Goal: Task Accomplishment & Management: Use online tool/utility

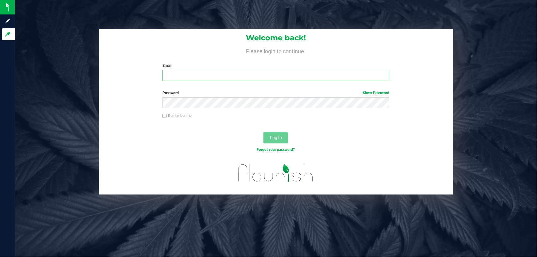
click at [187, 76] on input "Email" at bounding box center [275, 75] width 227 height 11
click at [223, 78] on input "nnguyen@liveparallel" at bounding box center [275, 75] width 227 height 11
type input "[EMAIL_ADDRESS][DOMAIN_NAME]"
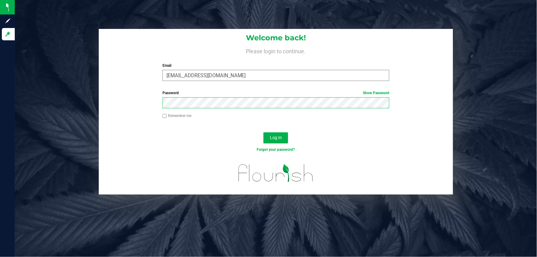
click at [263, 132] on button "Log In" at bounding box center [275, 137] width 25 height 11
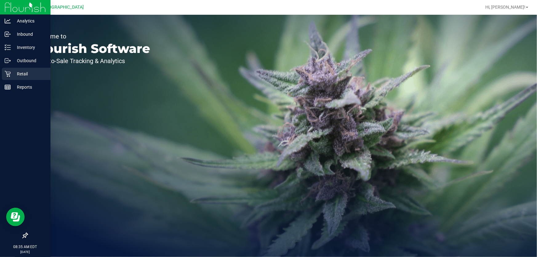
click at [11, 75] on p "Retail" at bounding box center [29, 73] width 37 height 7
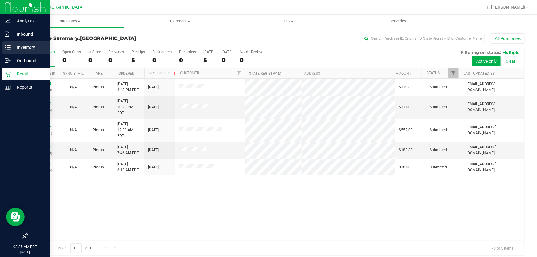
click at [9, 46] on icon at bounding box center [8, 47] width 6 height 6
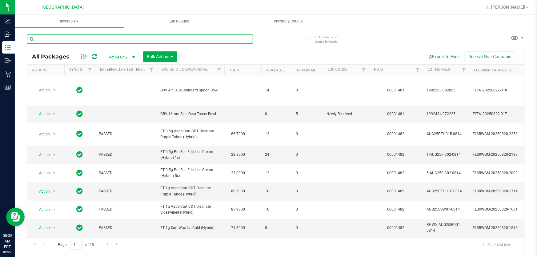
click at [108, 39] on input "text" at bounding box center [140, 38] width 226 height 9
type input "FFP"
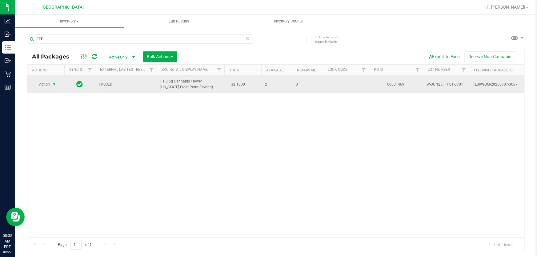
click at [46, 80] on span "Action" at bounding box center [42, 84] width 17 height 9
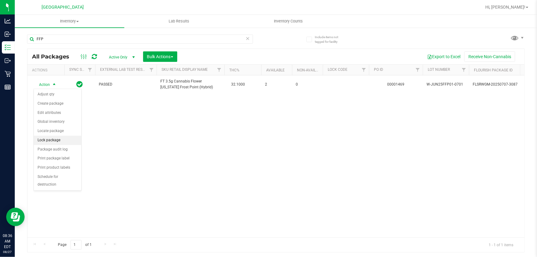
click at [59, 142] on li "Lock package" at bounding box center [57, 140] width 47 height 9
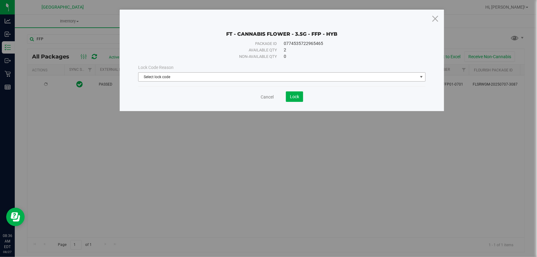
click at [156, 79] on span "Select lock code" at bounding box center [277, 77] width 279 height 9
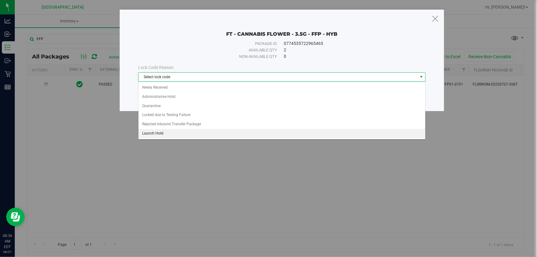
click at [172, 130] on li "Launch Hold" at bounding box center [281, 133] width 287 height 9
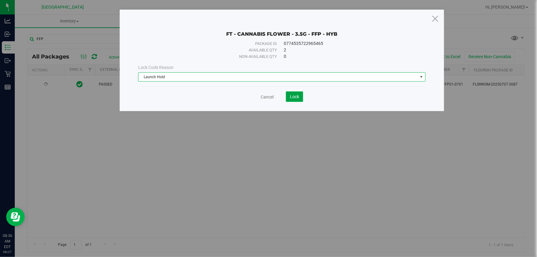
click at [290, 96] on span "Lock" at bounding box center [294, 96] width 9 height 5
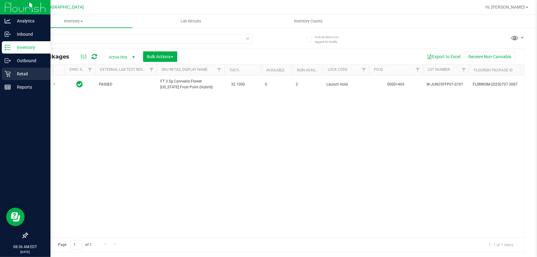
click at [9, 71] on icon at bounding box center [8, 74] width 6 height 6
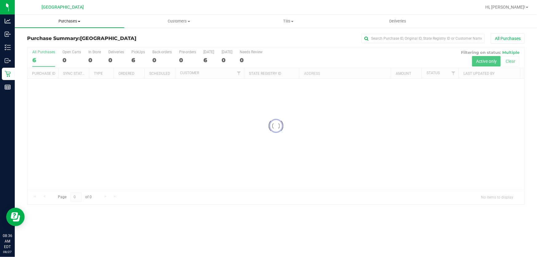
click at [67, 20] on span "Purchases" at bounding box center [70, 21] width 110 height 6
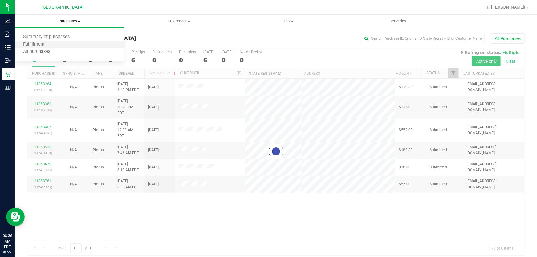
click at [56, 43] on li "Fulfillment" at bounding box center [70, 44] width 110 height 7
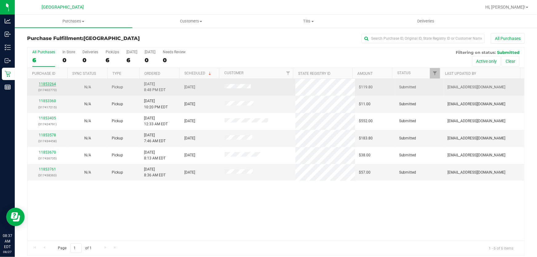
click at [52, 84] on link "11853264" at bounding box center [47, 84] width 17 height 4
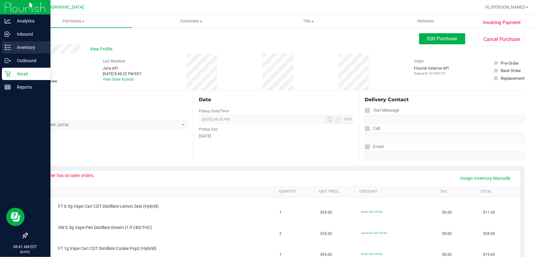
click at [5, 46] on icon at bounding box center [8, 47] width 6 height 6
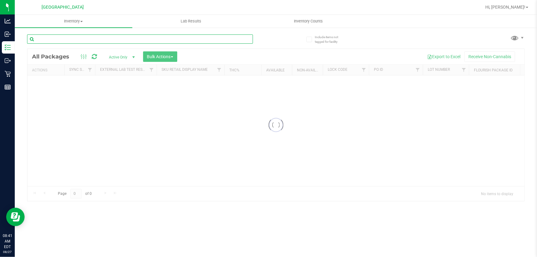
click at [102, 41] on input "text" at bounding box center [140, 38] width 226 height 9
paste input "W-JUL25ARZ03-0723"
type input "W-JUL25ARZ03-0723"
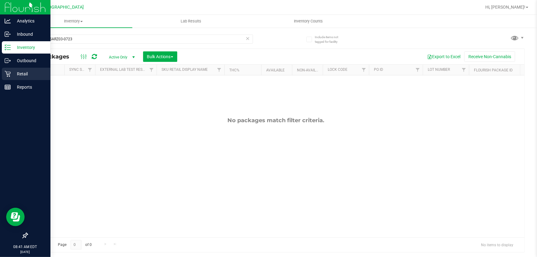
click at [8, 75] on icon at bounding box center [8, 74] width 6 height 6
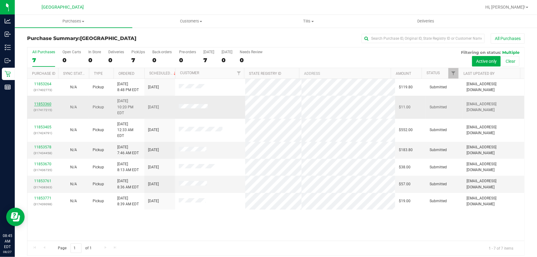
click at [43, 102] on link "11853360" at bounding box center [42, 104] width 17 height 4
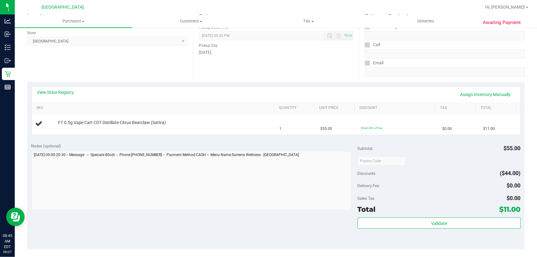
scroll to position [112, 0]
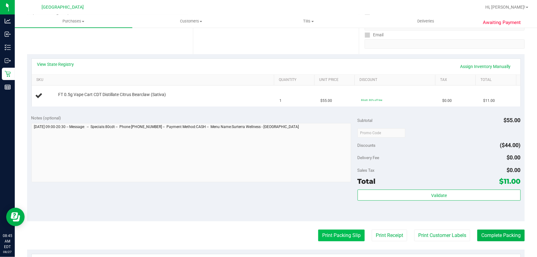
click at [343, 231] on button "Print Packing Slip" at bounding box center [341, 235] width 46 height 12
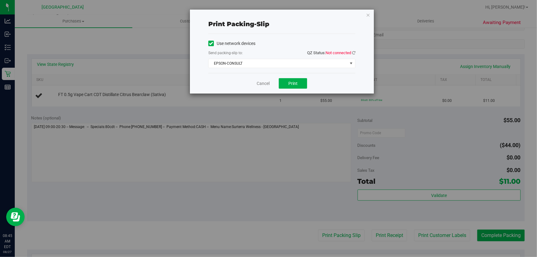
click at [55, 110] on div "Print packing-slip Use network devices Send packing-slip to: QZ Status: Not con…" at bounding box center [270, 128] width 541 height 257
click at [354, 51] on icon at bounding box center [353, 53] width 3 height 4
click at [345, 65] on span "EPSON-CONSULT" at bounding box center [278, 63] width 139 height 9
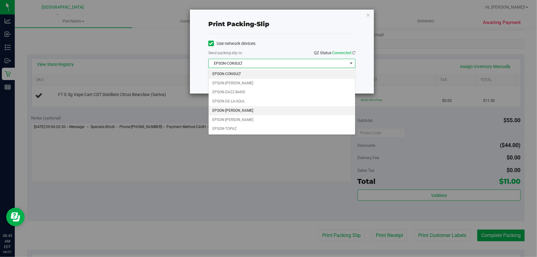
click at [255, 107] on li "EPSON-[PERSON_NAME]" at bounding box center [282, 110] width 146 height 9
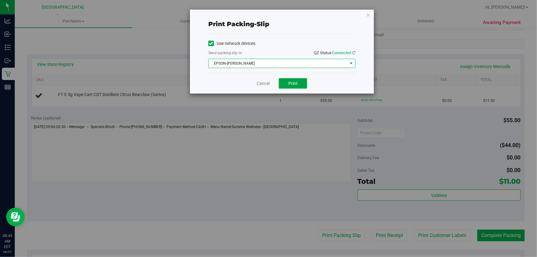
click at [292, 83] on span "Print" at bounding box center [292, 83] width 9 height 5
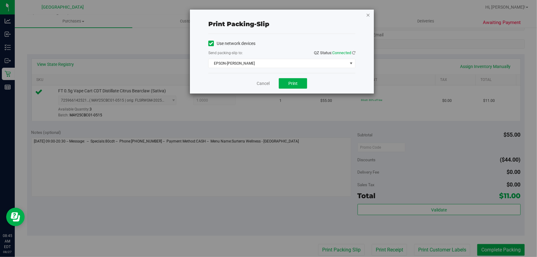
click at [369, 14] on icon "button" at bounding box center [368, 14] width 4 height 7
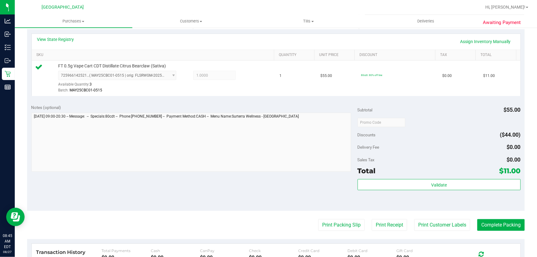
scroll to position [168, 0]
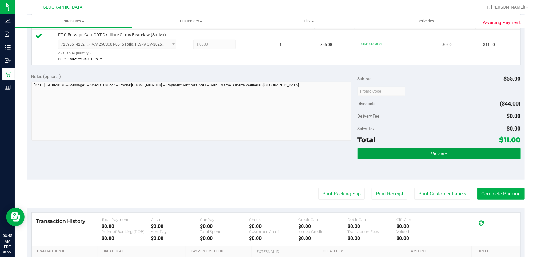
click at [362, 154] on button "Validate" at bounding box center [438, 153] width 163 height 11
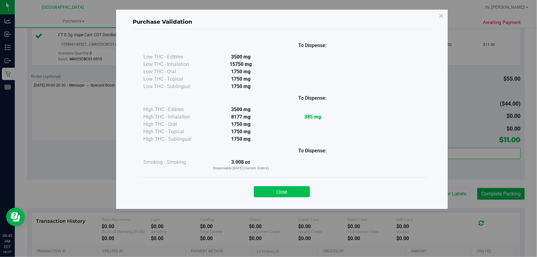
click at [293, 197] on button "Close" at bounding box center [282, 191] width 56 height 11
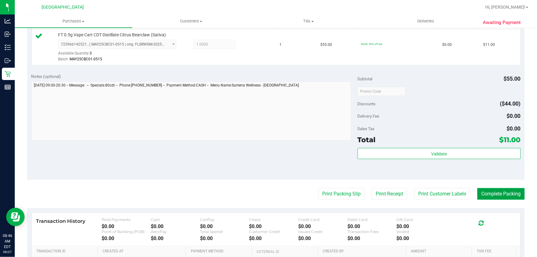
click at [505, 196] on button "Complete Packing" at bounding box center [500, 194] width 47 height 12
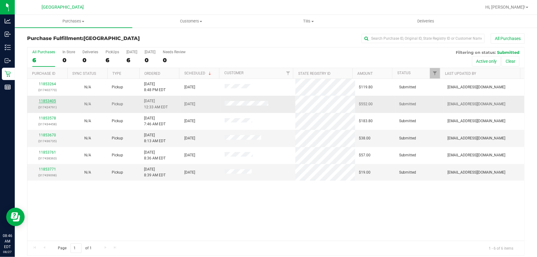
click at [55, 101] on link "11853405" at bounding box center [47, 101] width 17 height 4
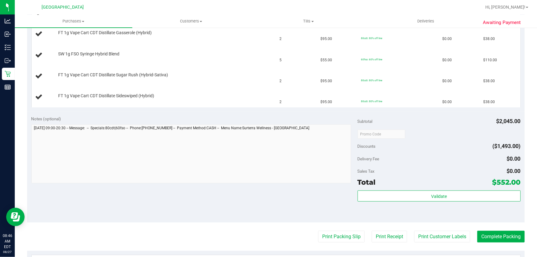
scroll to position [308, 0]
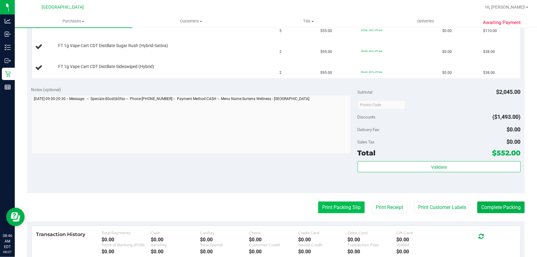
click at [352, 205] on button "Print Packing Slip" at bounding box center [341, 207] width 46 height 12
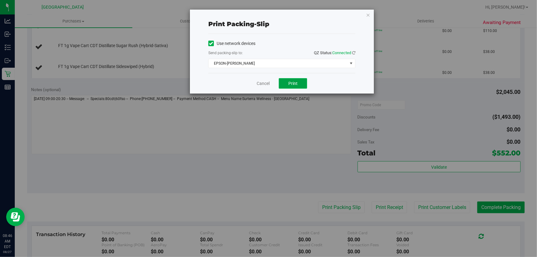
click at [293, 84] on span "Print" at bounding box center [292, 83] width 9 height 5
click at [370, 14] on div "Print packing-slip Use network devices Send packing-slip to: QZ Status: Connect…" at bounding box center [282, 52] width 184 height 84
click at [369, 16] on icon "button" at bounding box center [368, 14] width 4 height 7
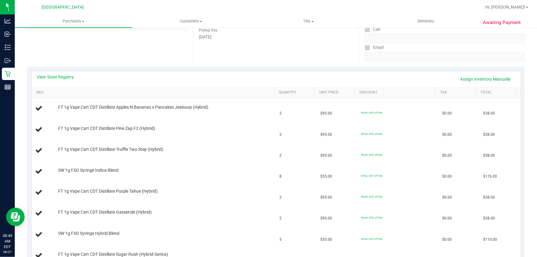
scroll to position [56, 0]
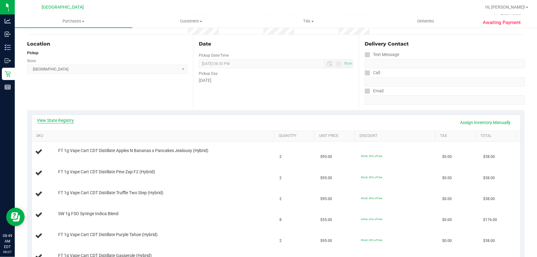
click at [60, 118] on link "View State Registry" at bounding box center [55, 120] width 37 height 6
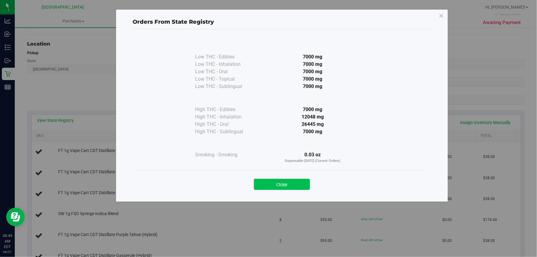
click at [263, 182] on button "Close" at bounding box center [282, 184] width 56 height 11
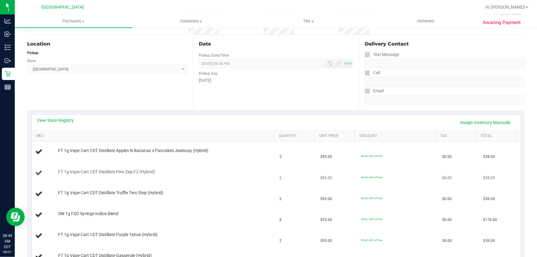
click at [216, 174] on div "FT 1g Vape Cart CDT Distillate Pine Zap F2 (Hybrid)" at bounding box center [163, 172] width 216 height 6
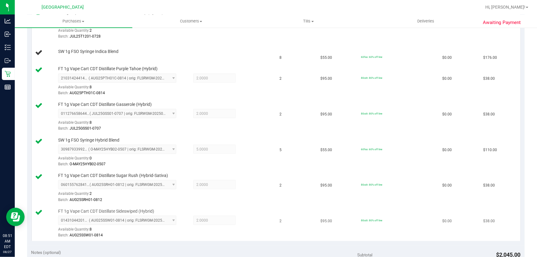
scroll to position [252, 0]
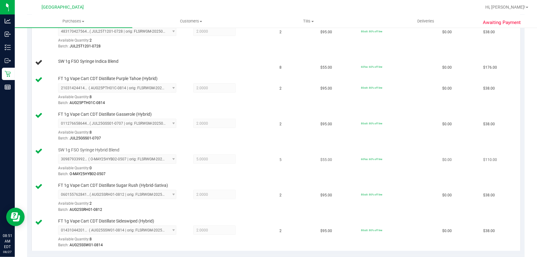
click at [239, 147] on div "SW 1g FSO Syringe Hybrid Blend 3098793399271019 ( O-MAY25HYB02-0507 | orig: FLS…" at bounding box center [163, 162] width 216 height 30
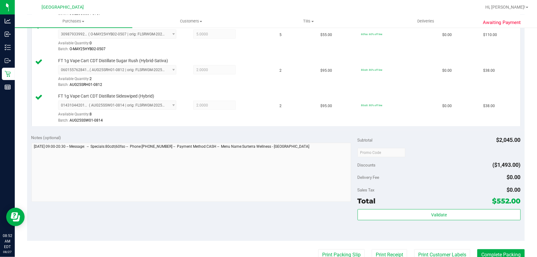
scroll to position [391, 0]
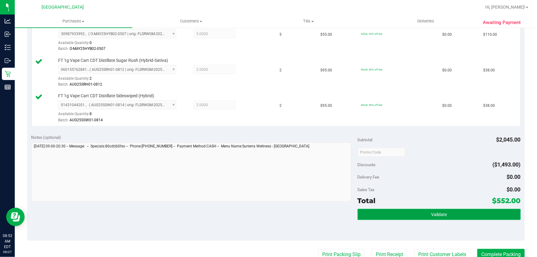
click at [373, 218] on button "Validate" at bounding box center [438, 214] width 163 height 11
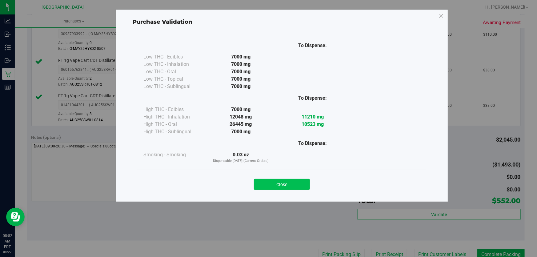
click at [294, 189] on button "Close" at bounding box center [282, 184] width 56 height 11
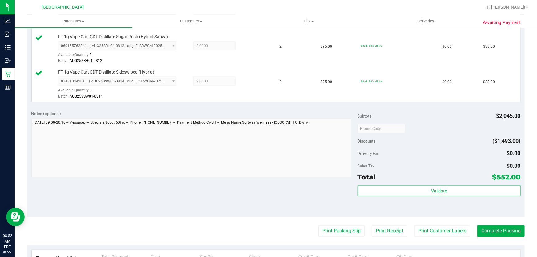
scroll to position [447, 0]
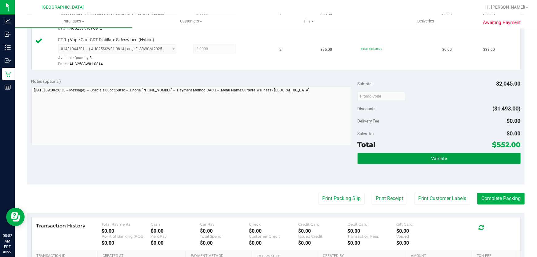
click at [383, 159] on button "Validate" at bounding box center [438, 158] width 163 height 11
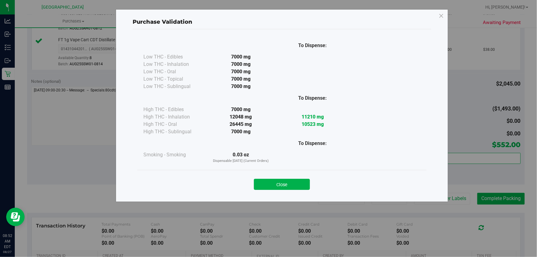
click at [296, 180] on button "Close" at bounding box center [282, 184] width 56 height 11
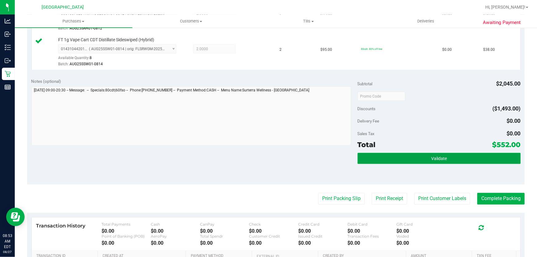
click at [438, 154] on button "Validate" at bounding box center [438, 158] width 163 height 11
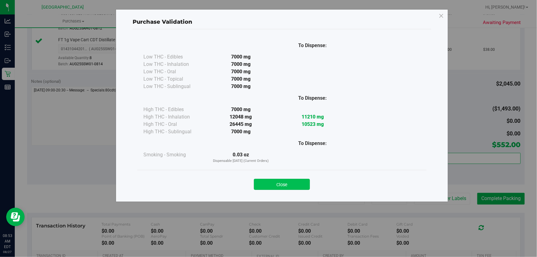
click at [301, 188] on button "Close" at bounding box center [282, 184] width 56 height 11
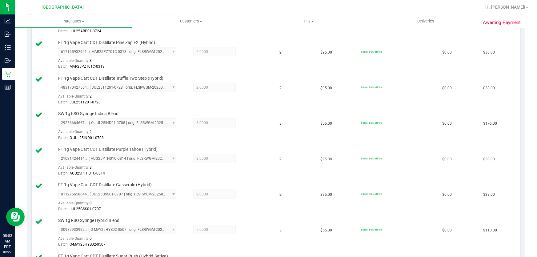
scroll to position [363, 0]
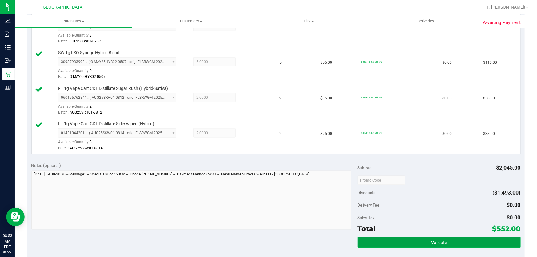
click at [370, 241] on button "Validate" at bounding box center [438, 242] width 163 height 11
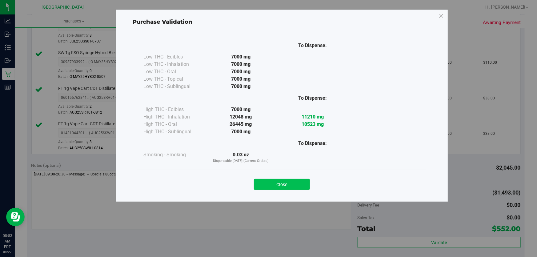
click at [293, 183] on button "Close" at bounding box center [282, 184] width 56 height 11
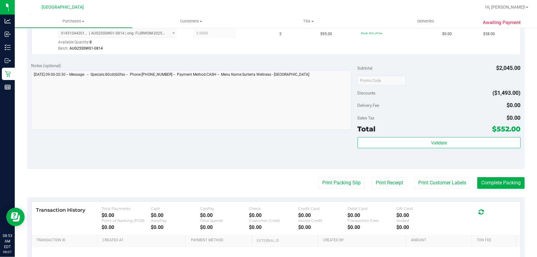
scroll to position [503, 0]
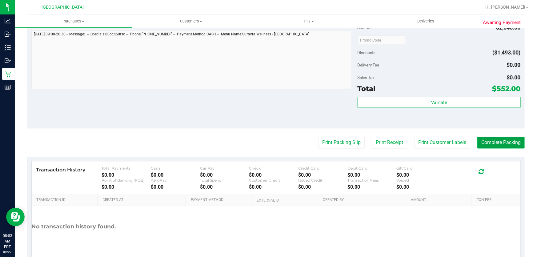
click at [482, 140] on button "Complete Packing" at bounding box center [500, 143] width 47 height 12
